Goal: Find specific page/section: Find specific page/section

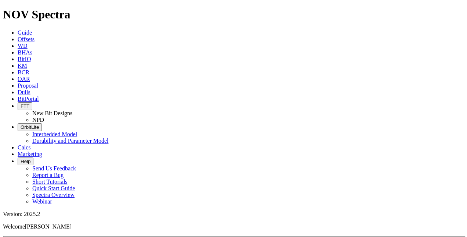
click at [27, 62] on link "KM" at bounding box center [23, 65] width 10 height 6
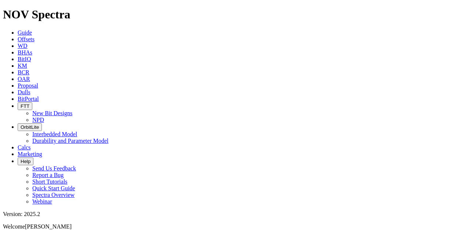
type input "bit IQ"
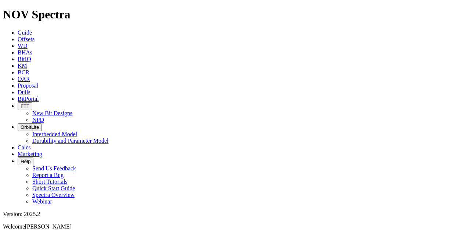
type input "bitIQ"
